Goal: Find specific page/section: Find specific page/section

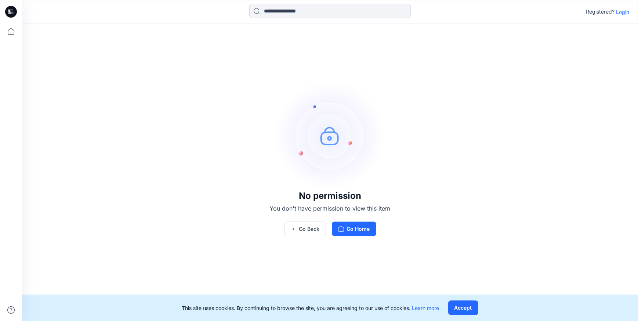
click at [625, 10] on p "Login" at bounding box center [622, 12] width 13 height 8
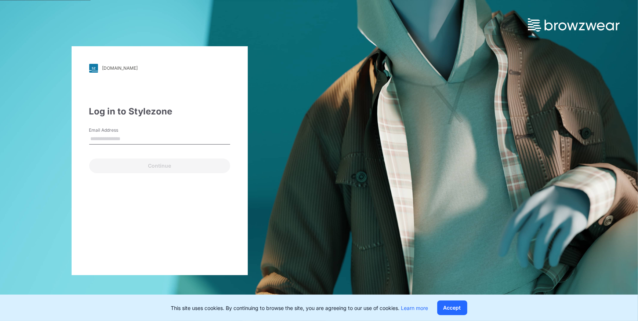
click at [141, 141] on input "Email Address" at bounding box center [159, 139] width 141 height 11
type input "**********"
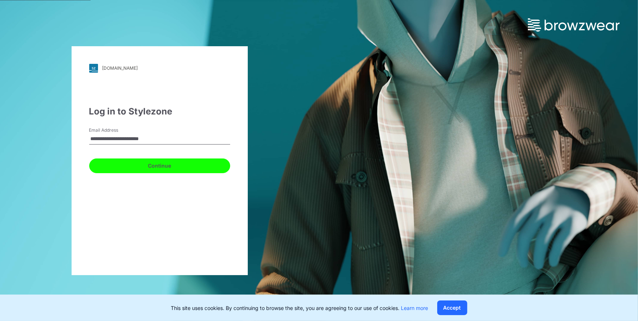
click at [133, 163] on button "Continue" at bounding box center [159, 166] width 141 height 15
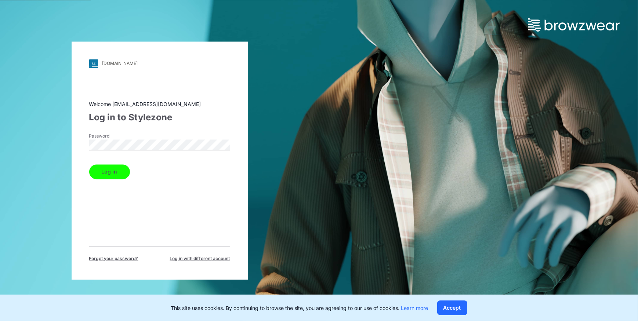
click at [114, 173] on button "Log in" at bounding box center [109, 171] width 41 height 15
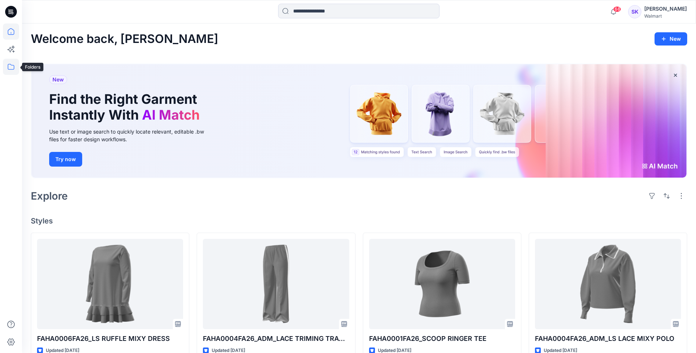
drag, startPoint x: 8, startPoint y: 68, endPoint x: 12, endPoint y: 70, distance: 5.0
click at [8, 68] on icon at bounding box center [11, 67] width 16 height 16
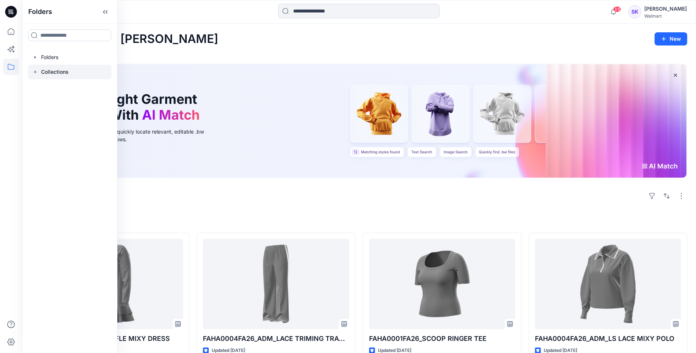
click at [41, 72] on p "Collections" at bounding box center [55, 72] width 28 height 9
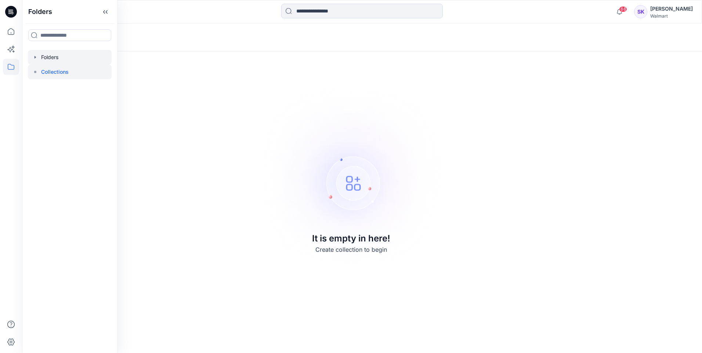
click at [62, 62] on div at bounding box center [70, 57] width 84 height 15
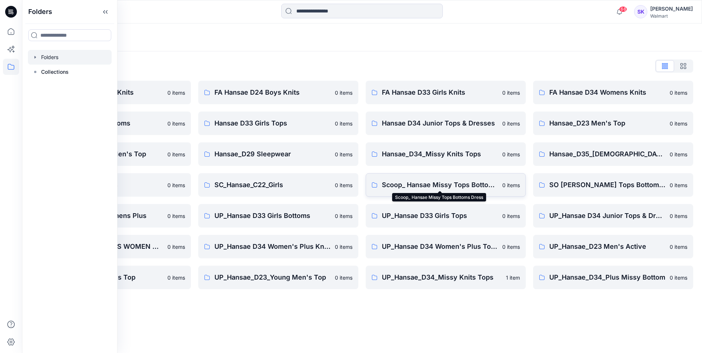
click at [411, 185] on p "Scoop_ Hansae Missy Tops Bottoms Dress" at bounding box center [440, 185] width 116 height 10
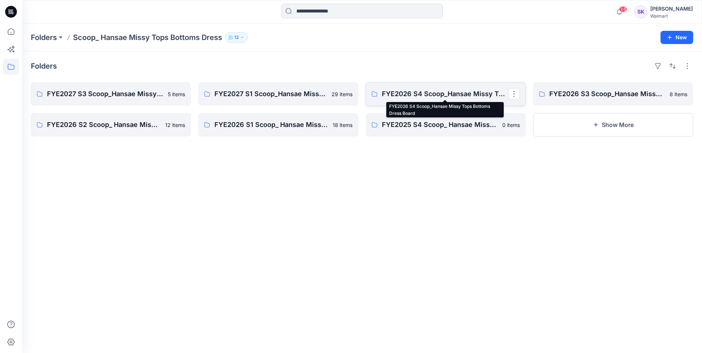
click at [459, 93] on p "FYE2026 S4 Scoop_Hansae Missy Tops Bottoms Dress Board" at bounding box center [445, 94] width 126 height 10
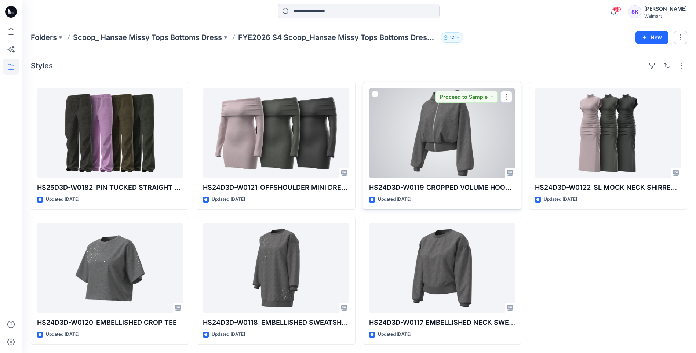
scroll to position [1, 0]
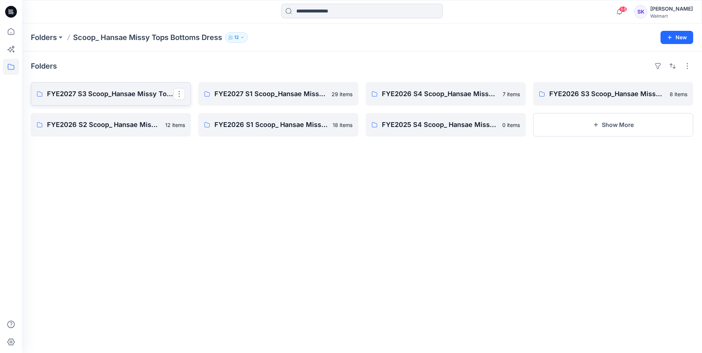
click at [136, 97] on p "FYE2027 S3 Scoop_Hansae Missy Tops Bottoms Dress Board" at bounding box center [110, 94] width 126 height 10
click at [177, 91] on button "button" at bounding box center [179, 94] width 12 height 12
click at [140, 93] on p "FYE2027 S3 Scoop_Hansae Missy Tops Bottoms Dress Board" at bounding box center [110, 94] width 126 height 10
click at [114, 91] on p "FYE2027 S3 Scoop_Hansae Missy Tops Bottoms Dress Board" at bounding box center [110, 94] width 126 height 10
